Goal: Information Seeking & Learning: Learn about a topic

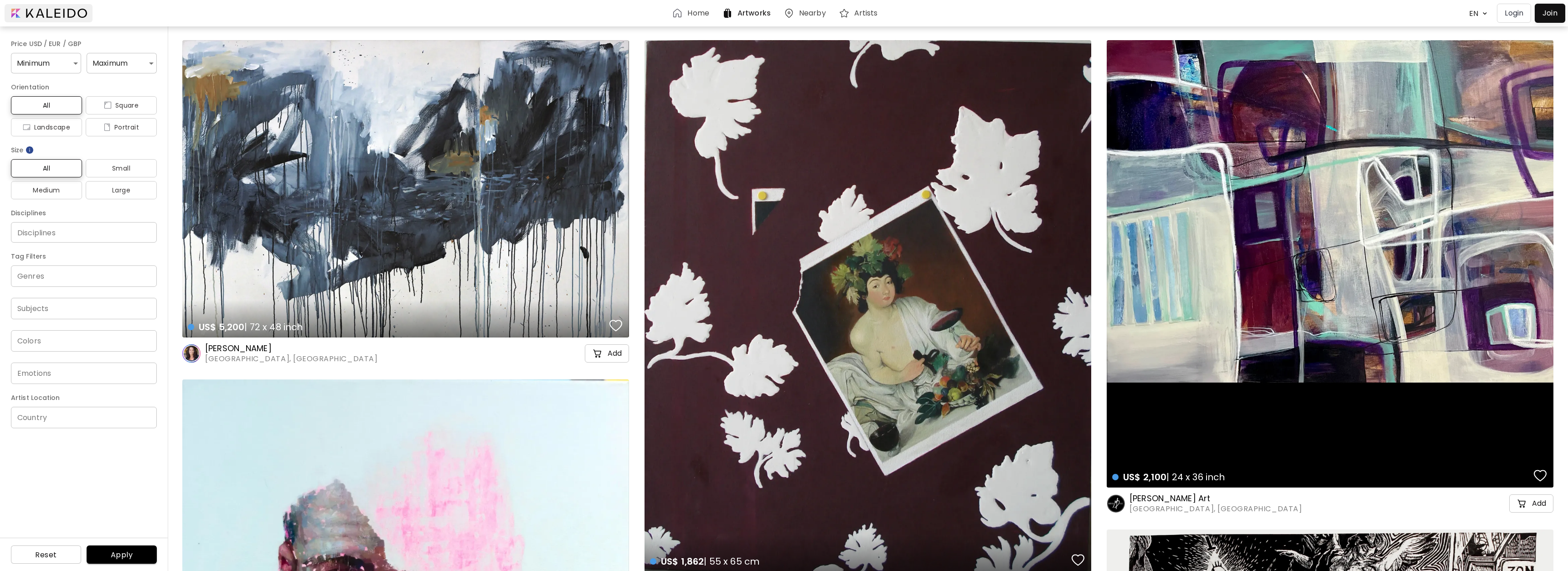
click at [41, 15] on div at bounding box center [48, 13] width 88 height 18
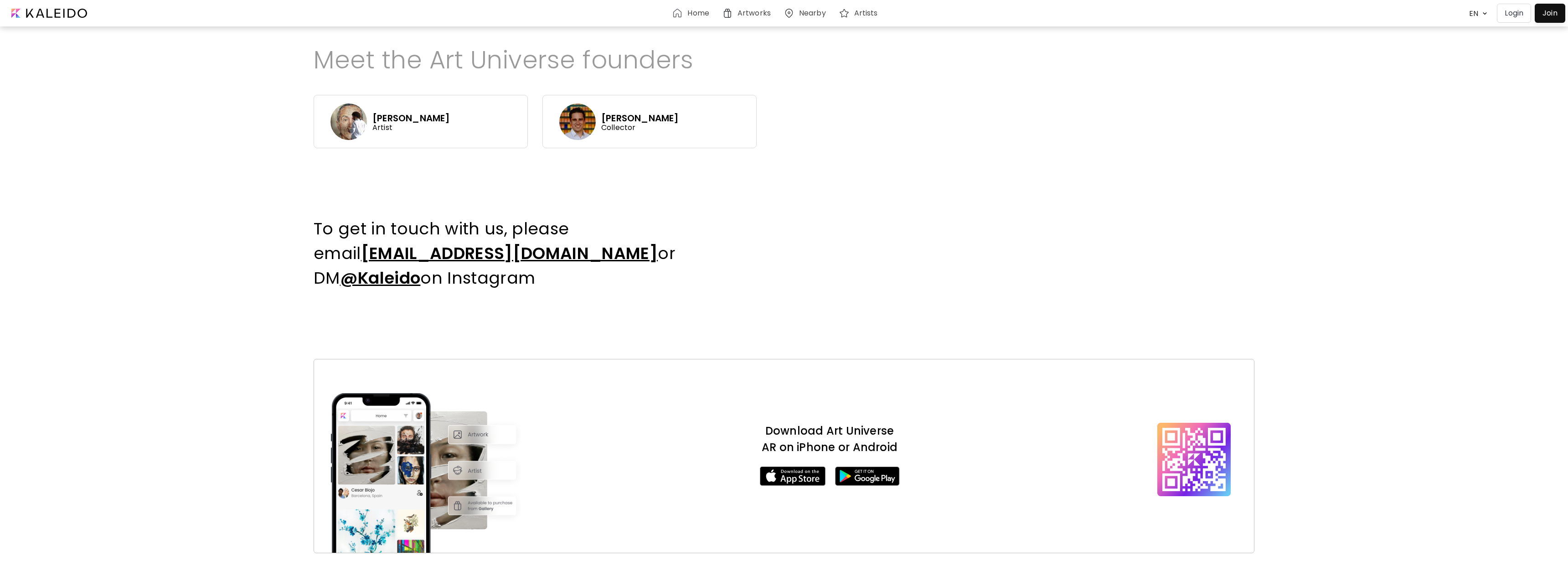
scroll to position [562, 0]
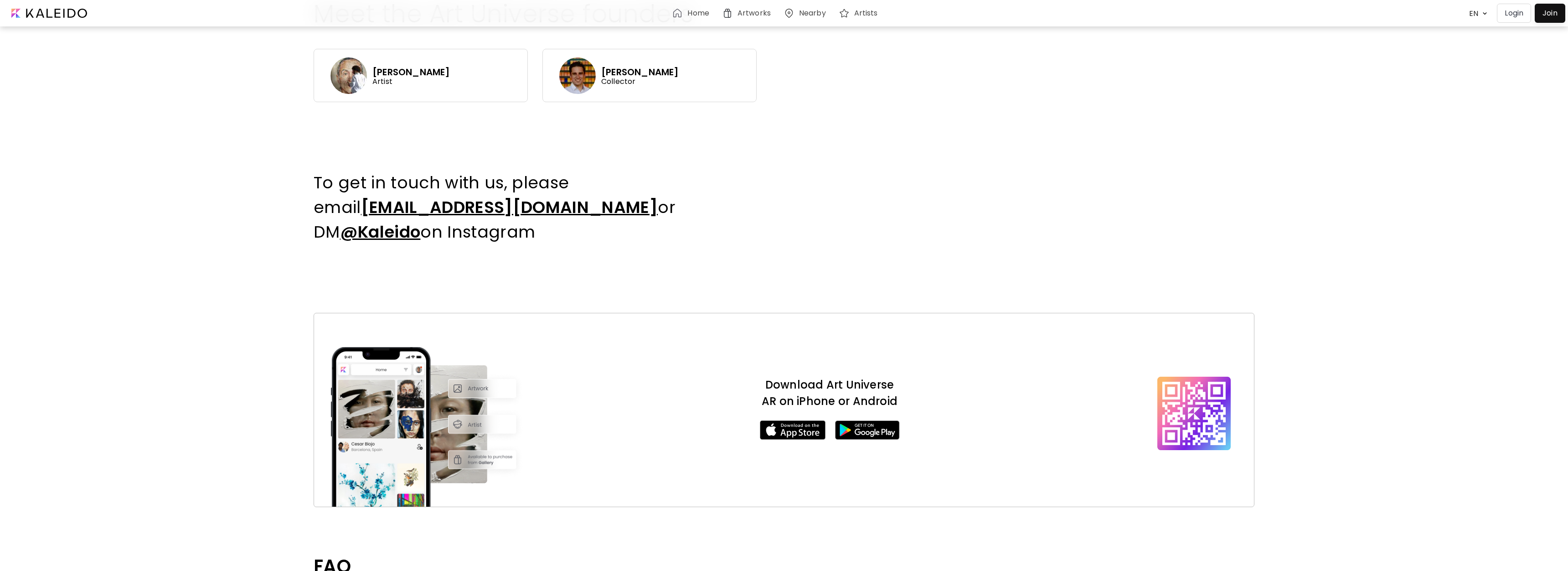
click at [371, 77] on div "[PERSON_NAME] Artist" at bounding box center [421, 75] width 214 height 54
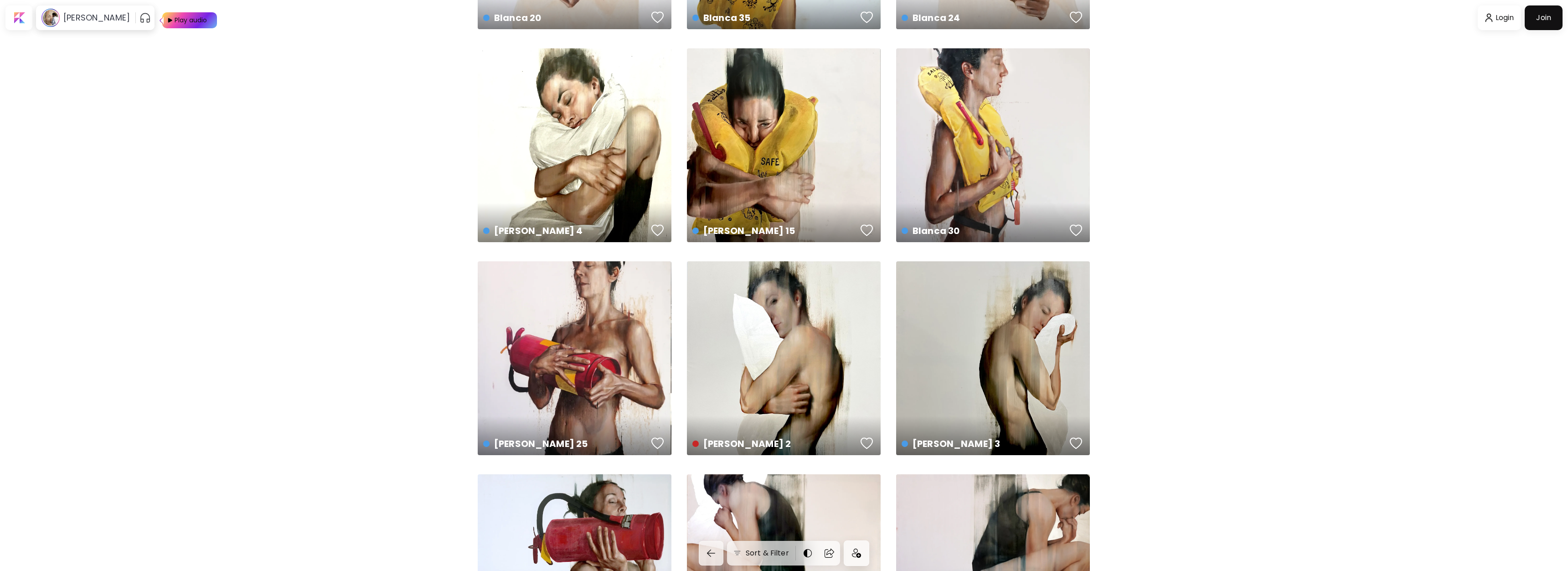
scroll to position [840, 0]
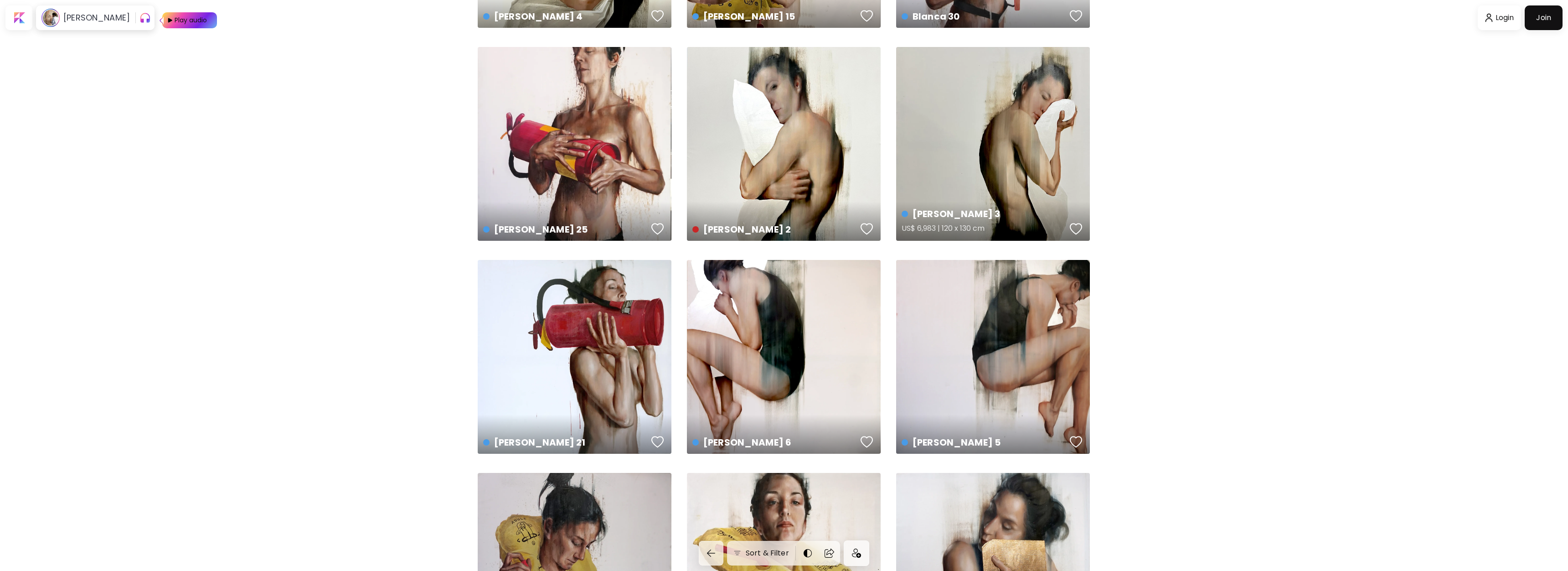
click at [977, 159] on div "[PERSON_NAME] 3 US$ 6,983 | 120 x 130 cm" at bounding box center [993, 144] width 194 height 194
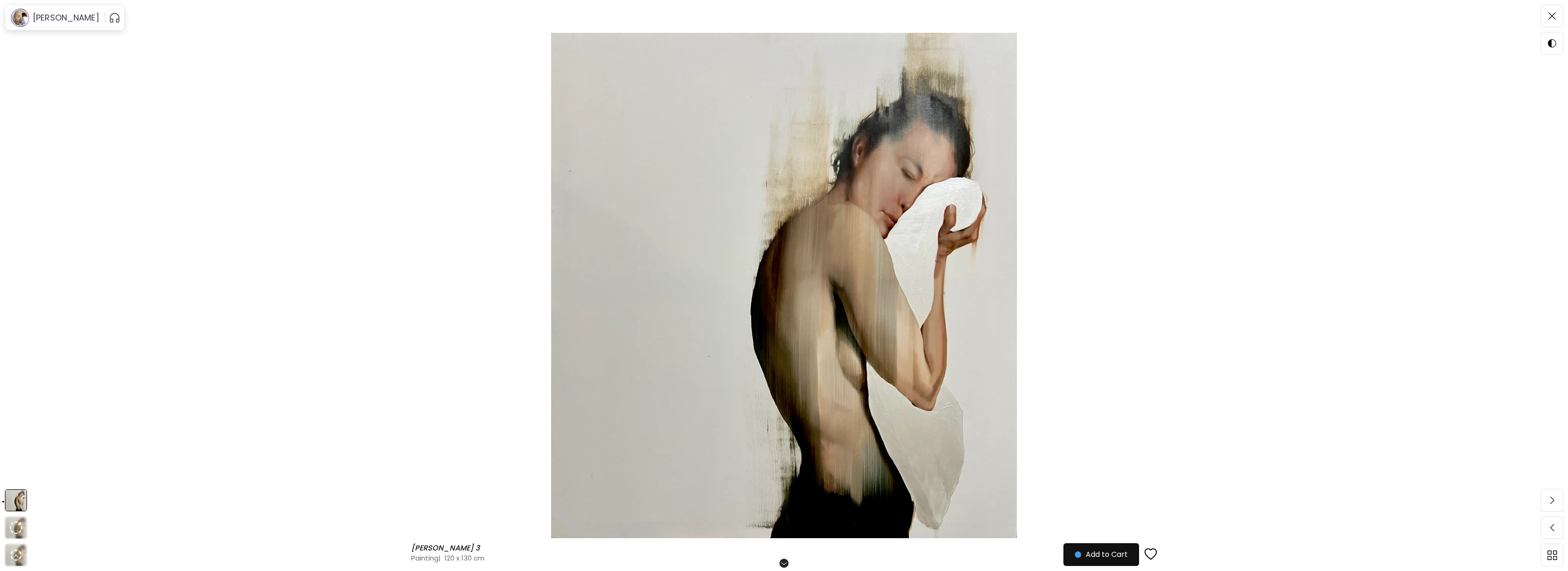
click at [1222, 175] on img at bounding box center [784, 286] width 1491 height 505
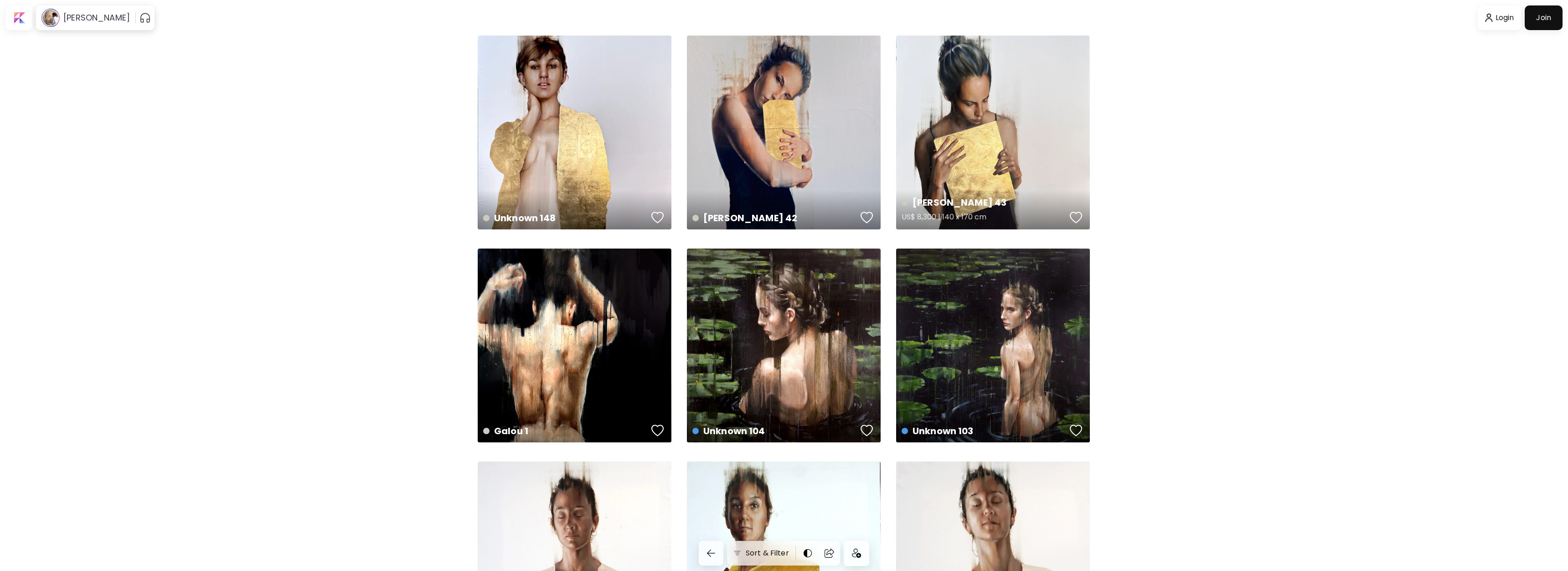
click at [957, 145] on div "[PERSON_NAME] 43 US$ 8,300 | 140 x 170 cm" at bounding box center [993, 132] width 194 height 194
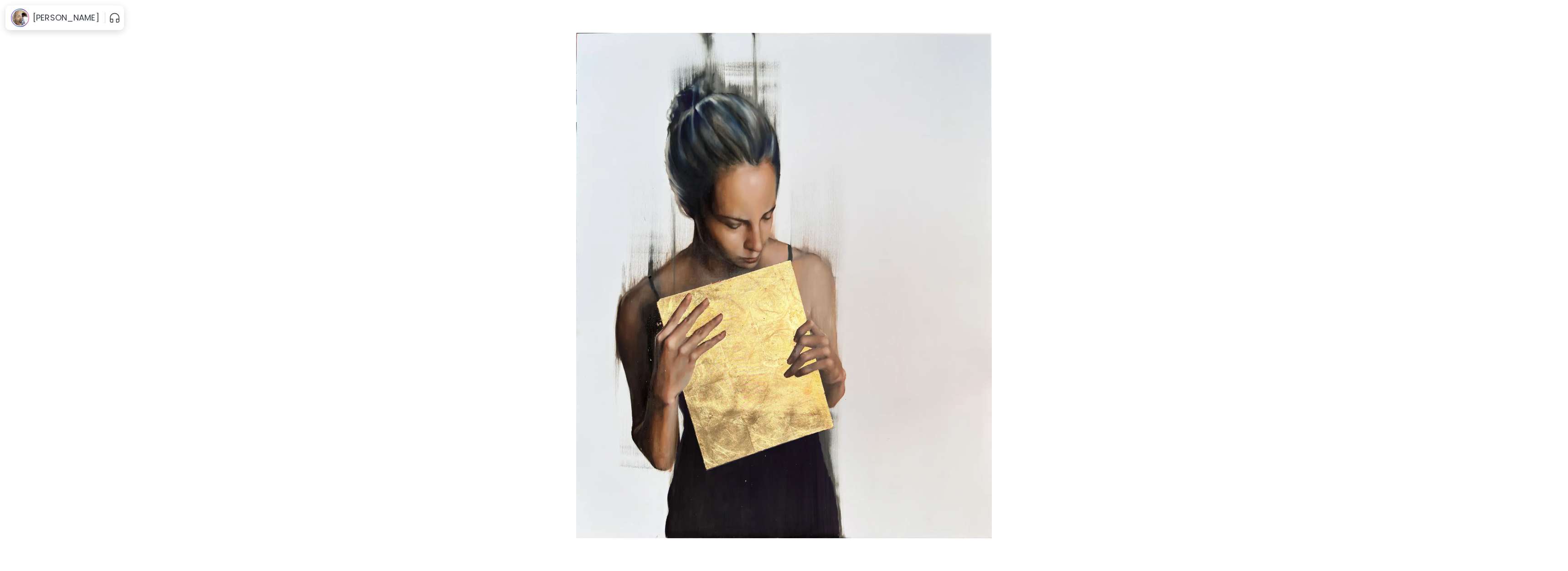
click at [1077, 226] on img at bounding box center [784, 286] width 1491 height 505
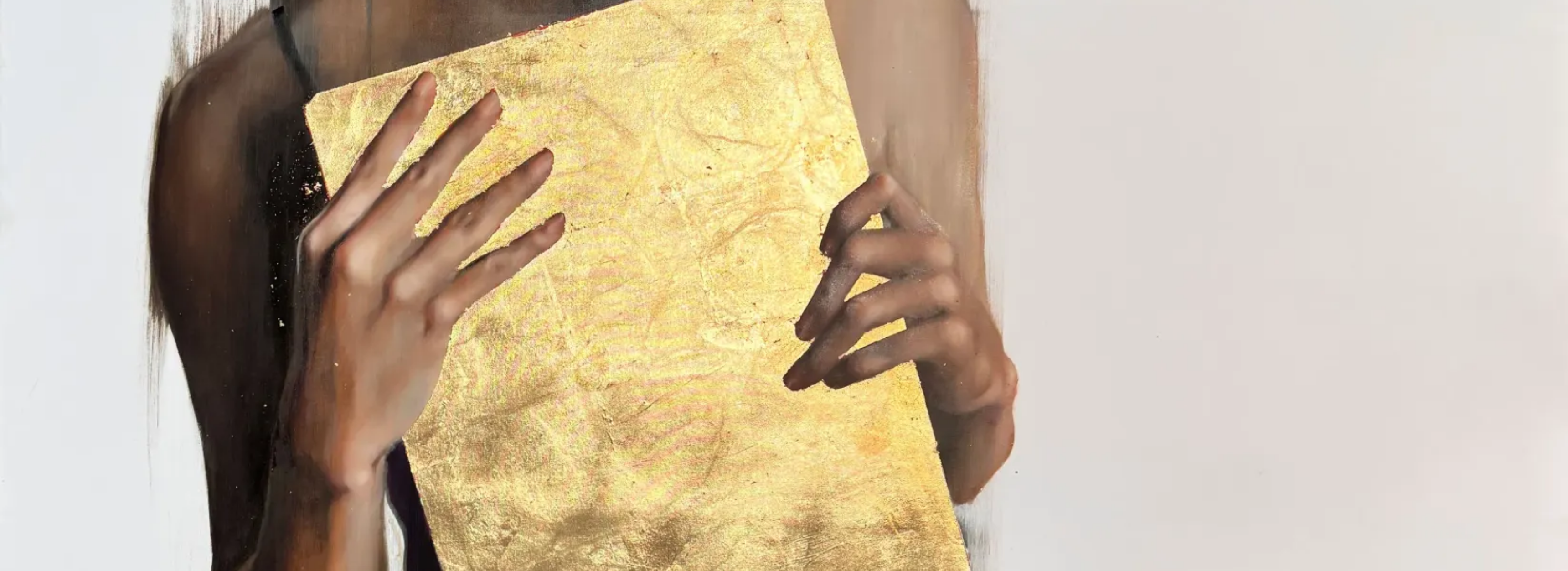
scroll to position [601, 0]
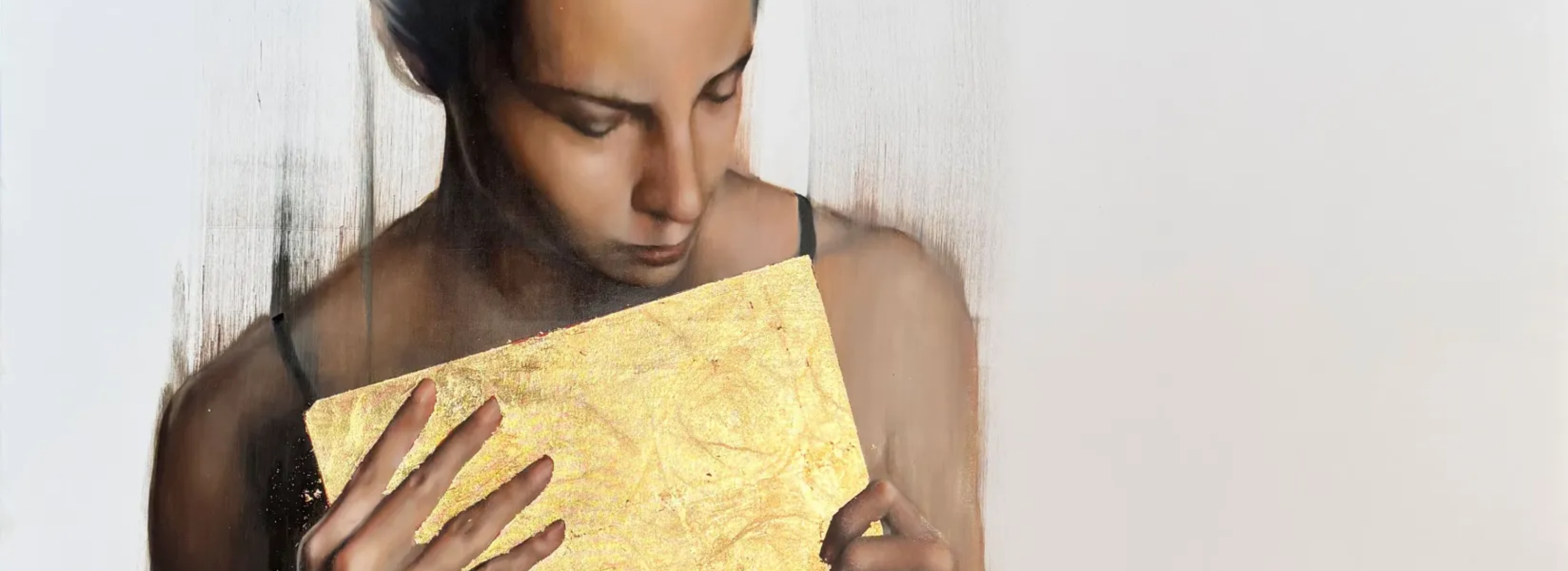
click at [941, 295] on img at bounding box center [784, 350] width 1568 height 1903
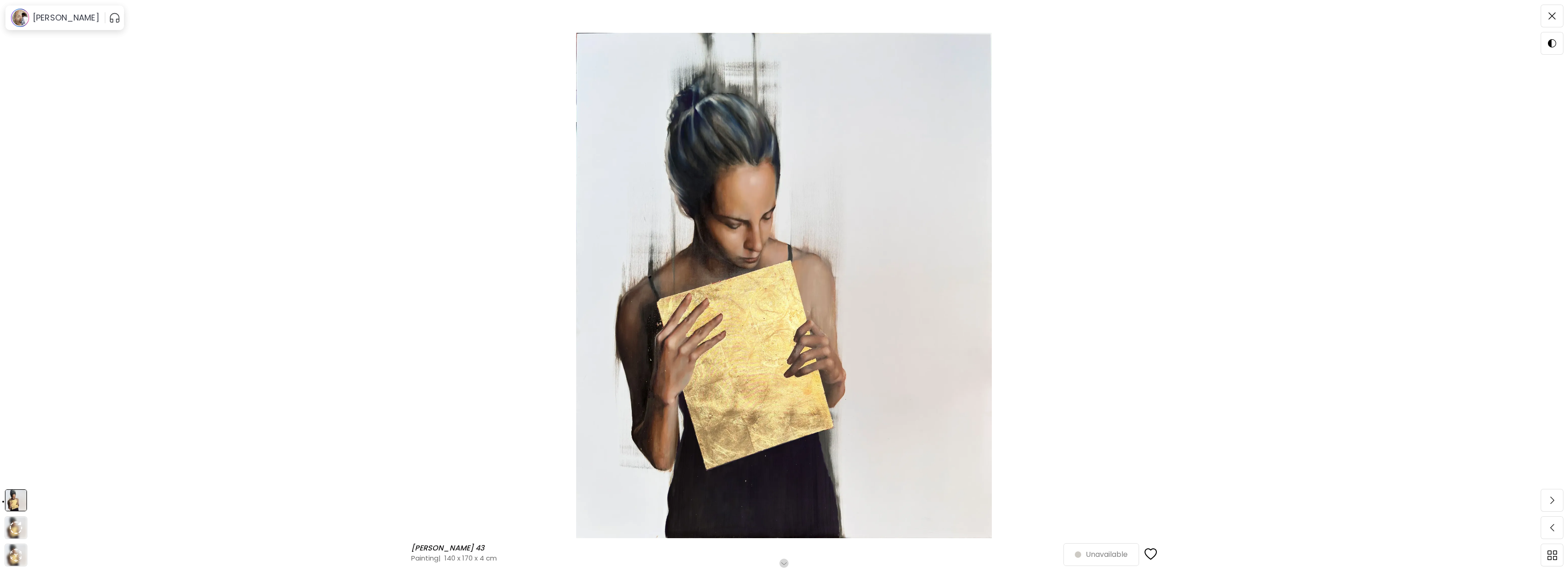
click at [279, 161] on img at bounding box center [784, 286] width 1491 height 505
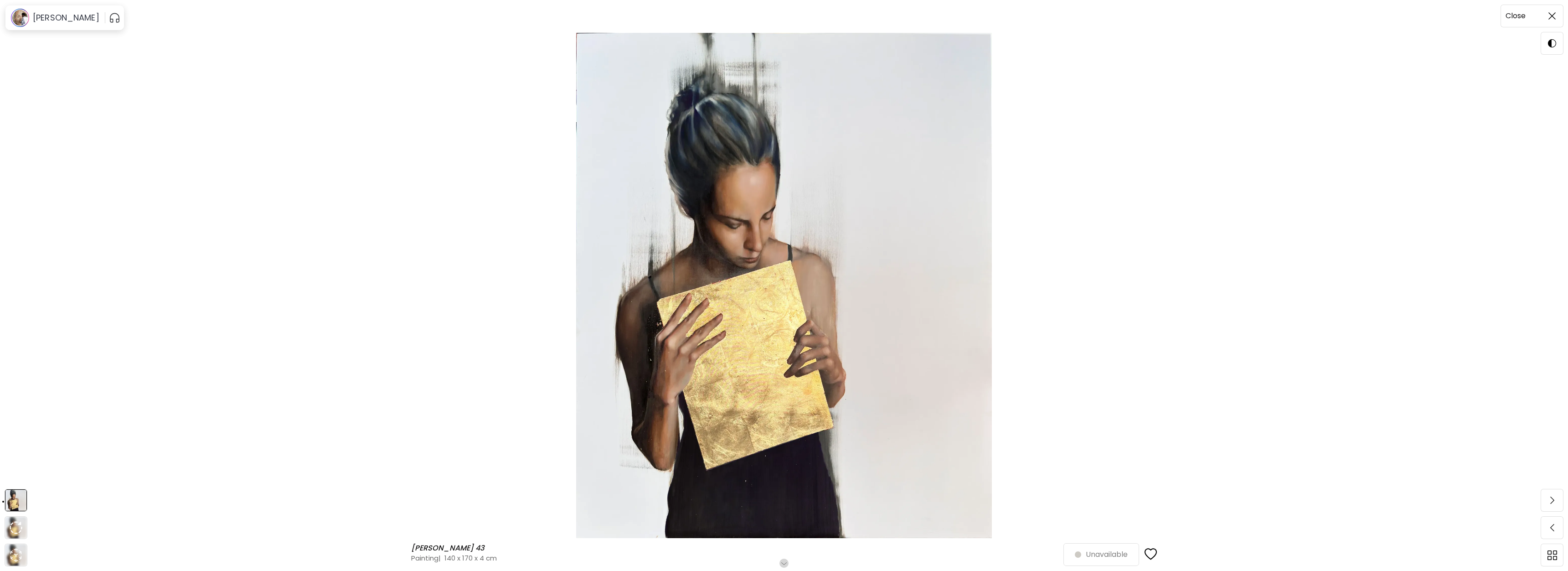
click at [1551, 16] on img at bounding box center [1552, 16] width 7 height 7
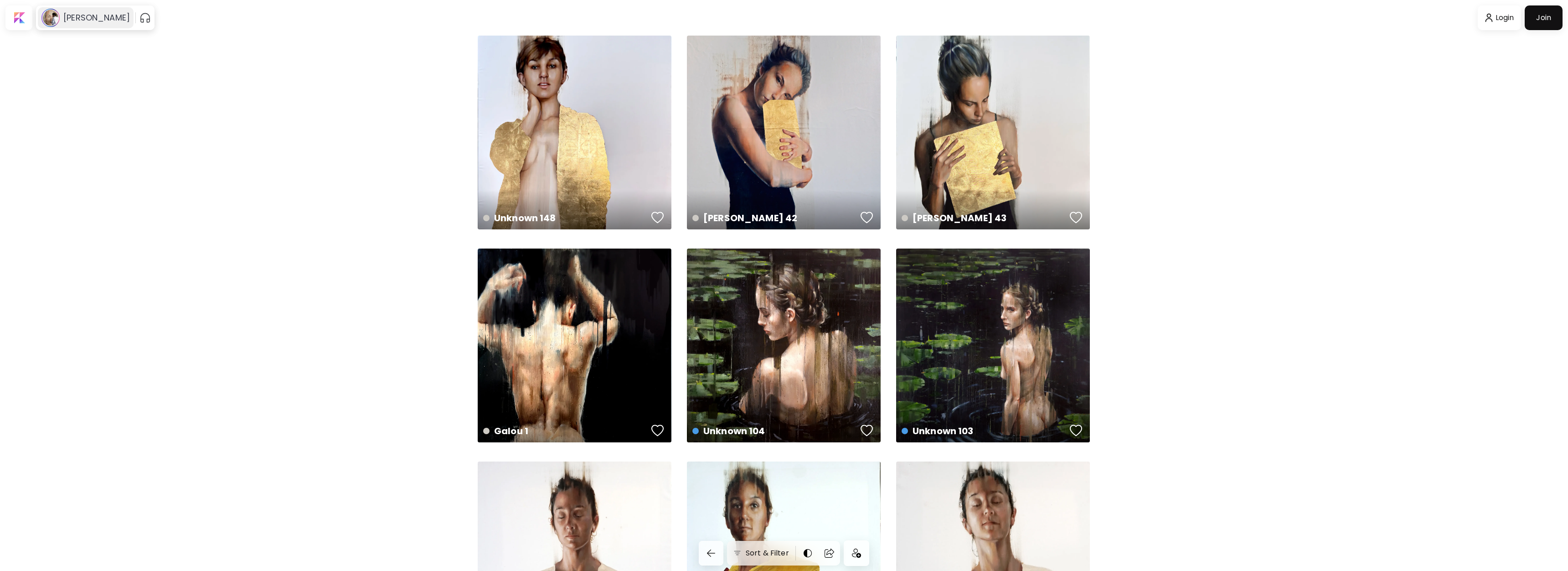
click at [69, 17] on h6 "[PERSON_NAME]" at bounding box center [96, 18] width 66 height 11
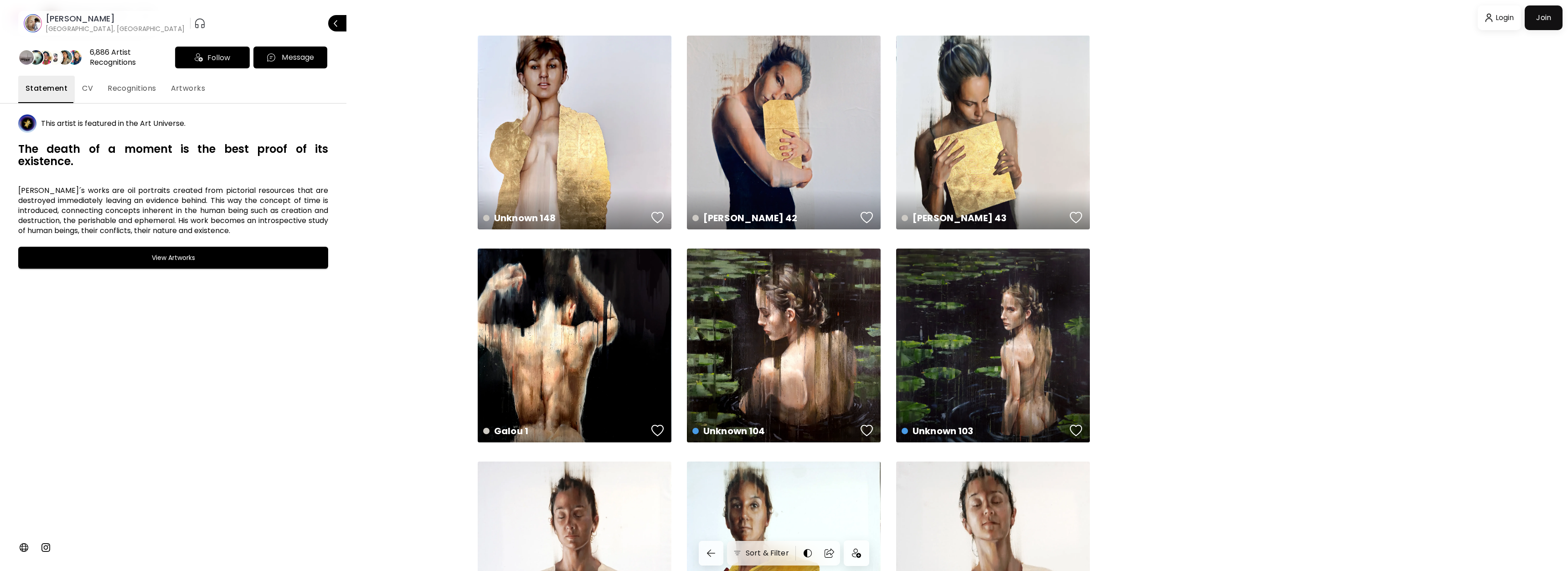
click at [88, 91] on span "CV" at bounding box center [88, 88] width 11 height 11
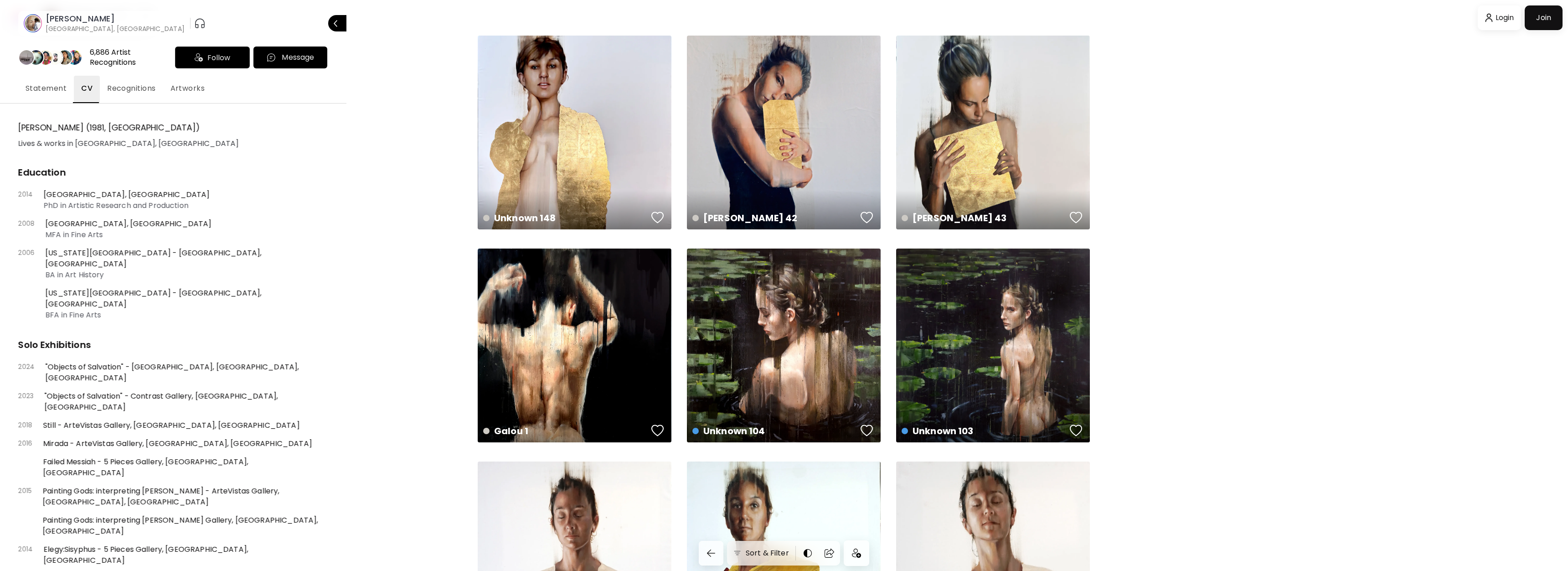
click at [117, 89] on span "Recognitions" at bounding box center [131, 88] width 49 height 11
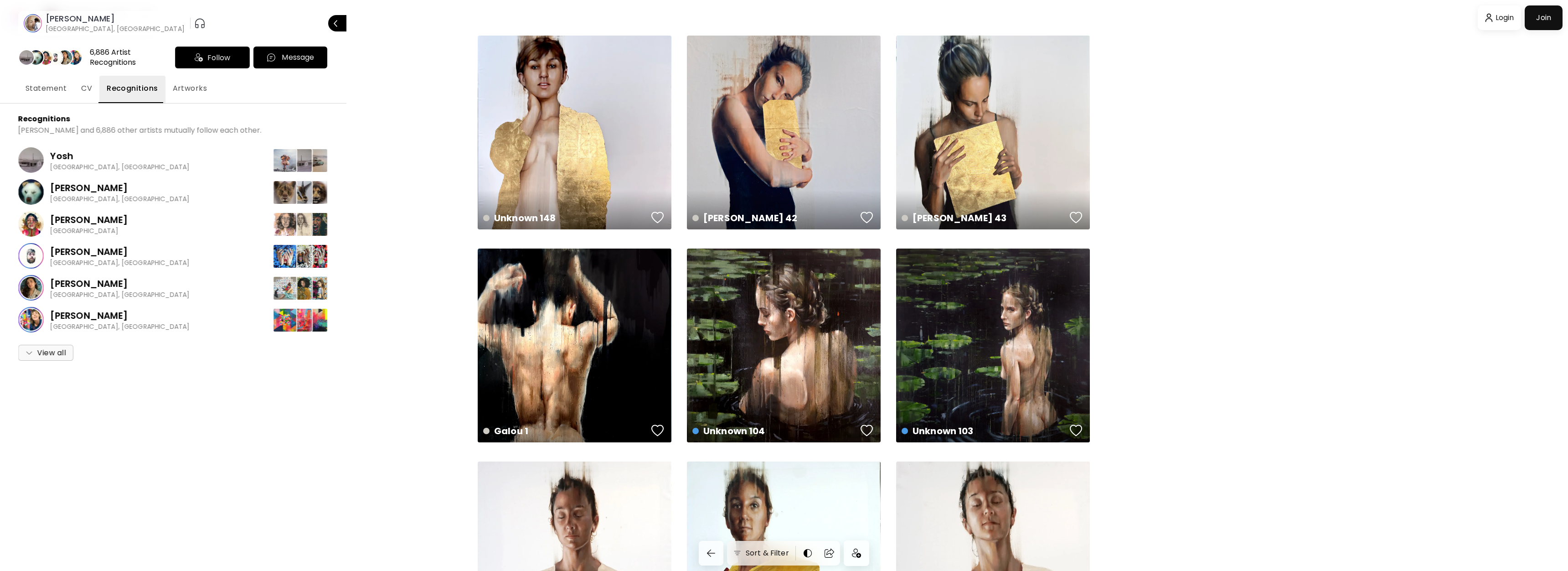
click at [185, 91] on span "Artworks" at bounding box center [190, 88] width 35 height 11
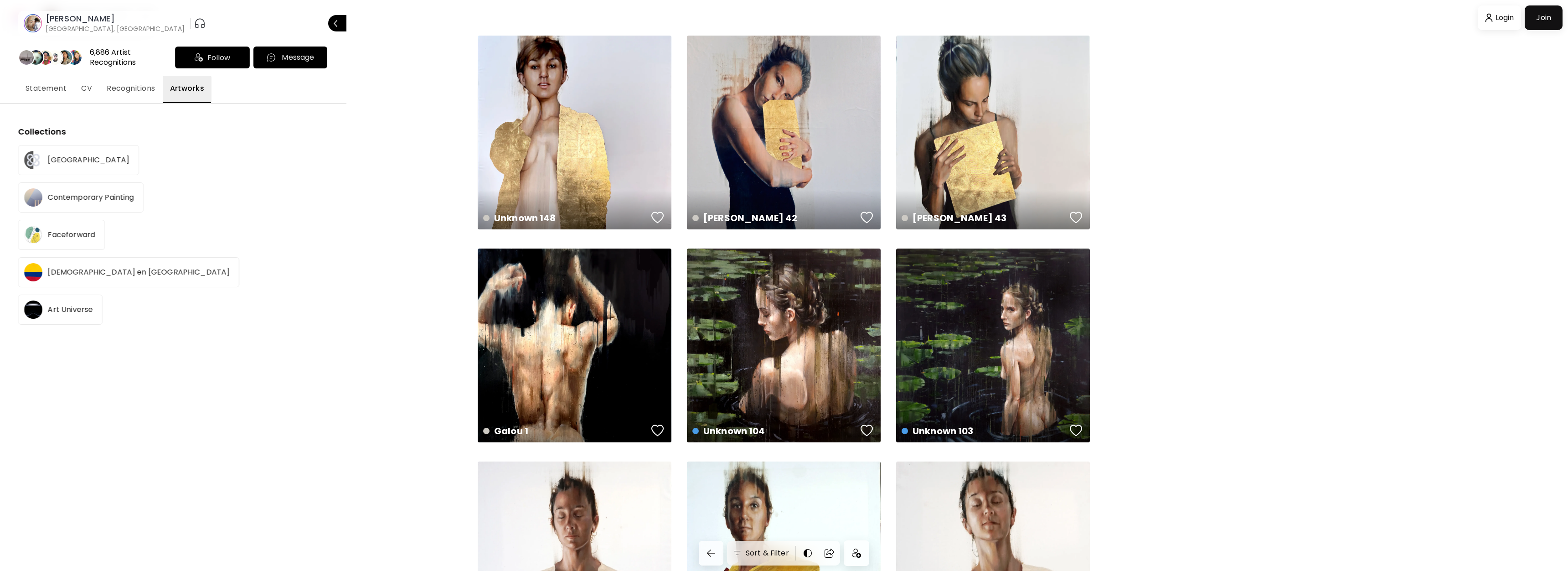
click at [64, 24] on h6 "[GEOGRAPHIC_DATA], [GEOGRAPHIC_DATA]" at bounding box center [115, 29] width 139 height 9
